Goal: Task Accomplishment & Management: Use online tool/utility

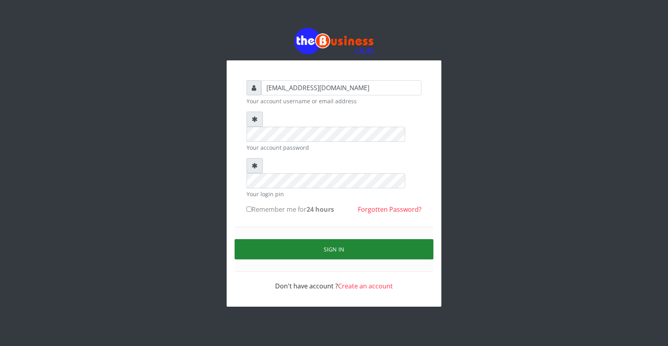
click at [344, 239] on button "Sign in" at bounding box center [333, 249] width 199 height 20
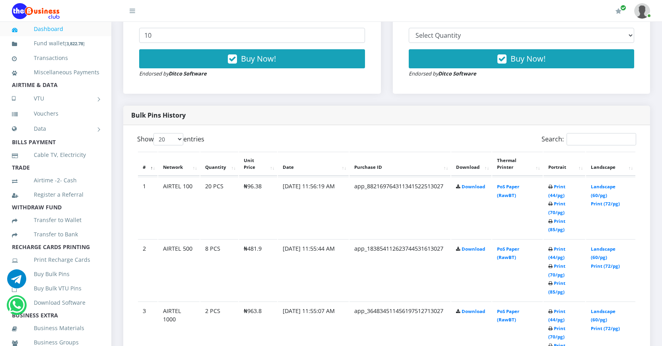
scroll to position [358, 0]
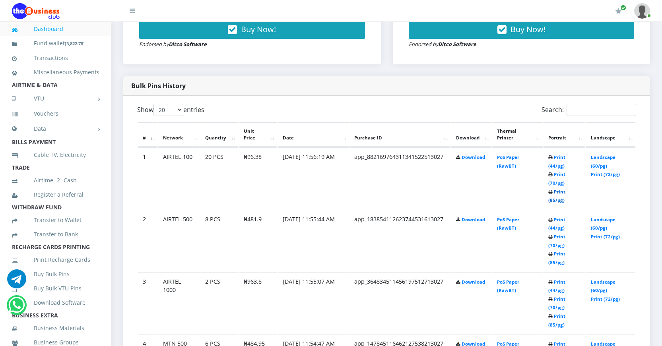
click at [551, 200] on link "Print (85/pg)" at bounding box center [556, 196] width 17 height 15
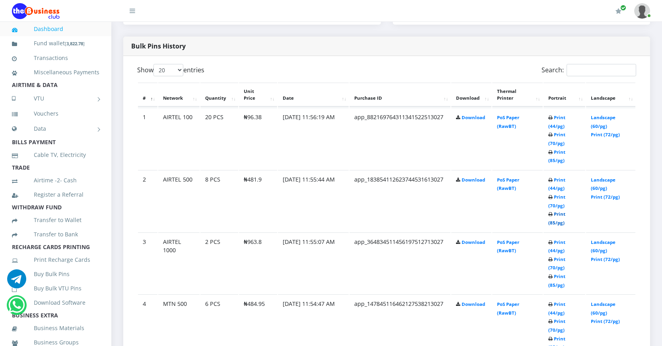
click at [552, 223] on link "Print (85/pg)" at bounding box center [556, 218] width 17 height 15
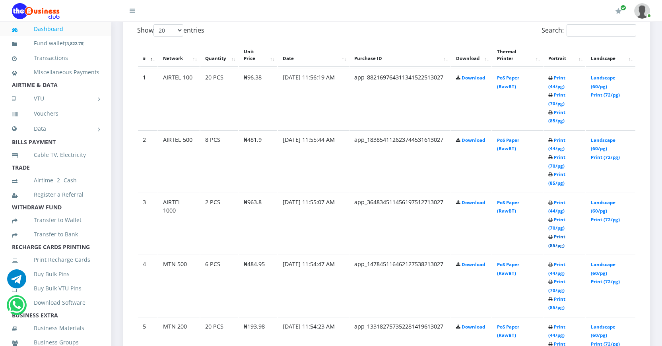
click at [551, 244] on link "Print (85/pg)" at bounding box center [556, 241] width 17 height 15
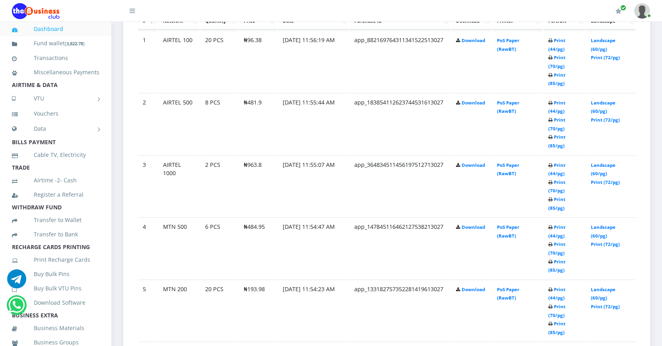
scroll to position [477, 0]
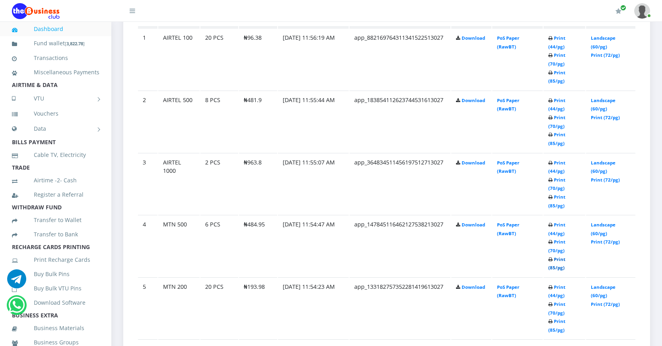
click at [552, 265] on link "Print (85/pg)" at bounding box center [556, 263] width 17 height 15
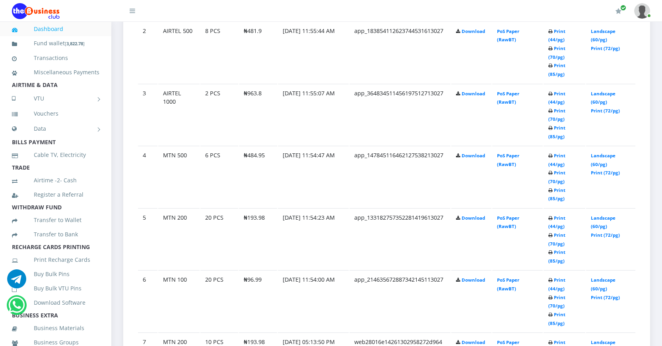
scroll to position [556, 0]
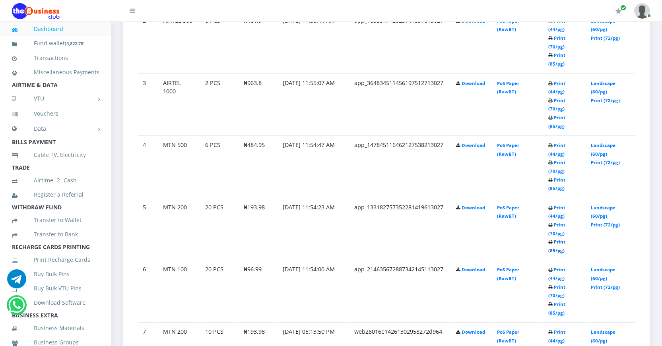
click at [553, 250] on link "Print (85/pg)" at bounding box center [556, 246] width 17 height 15
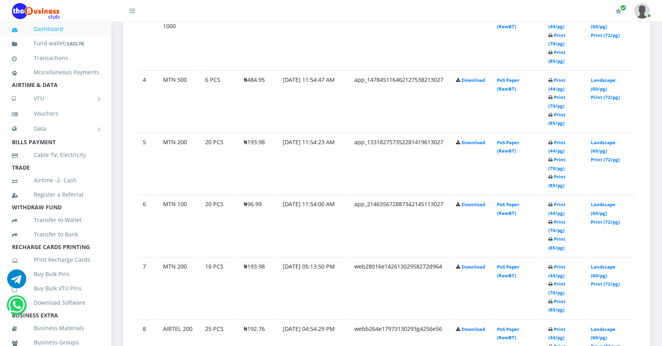
scroll to position [636, 0]
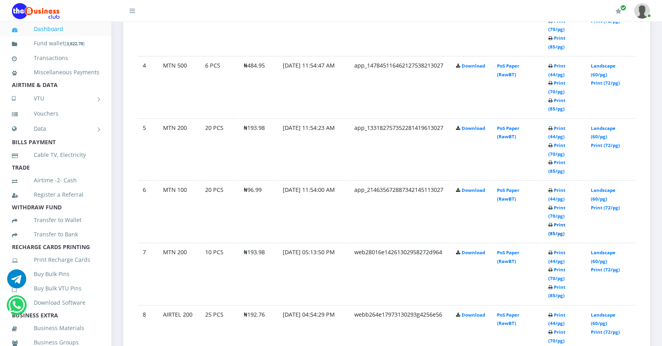
click at [551, 232] on link "Print (85/pg)" at bounding box center [556, 229] width 17 height 15
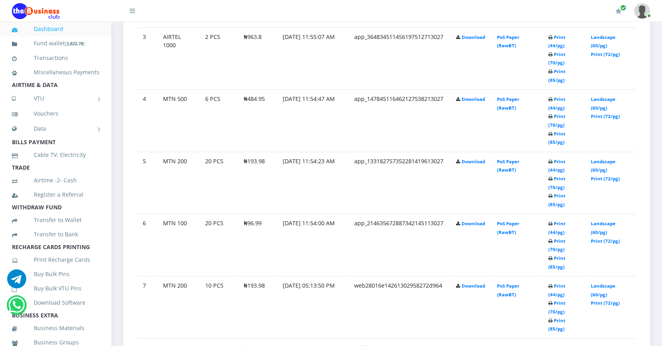
scroll to position [636, 0]
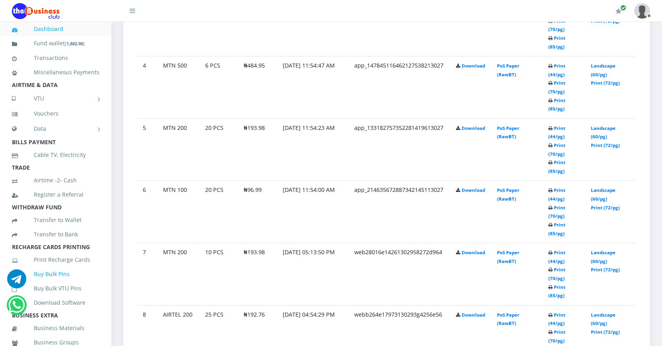
click at [50, 283] on link "Buy Bulk Pins" at bounding box center [55, 274] width 87 height 18
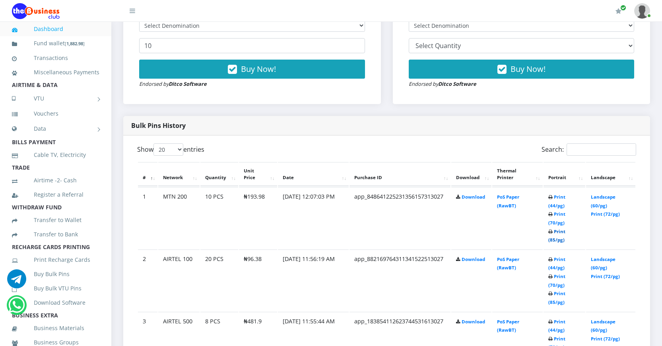
click at [551, 240] on link "Print (85/pg)" at bounding box center [556, 235] width 17 height 15
